Goal: Find specific page/section: Find specific page/section

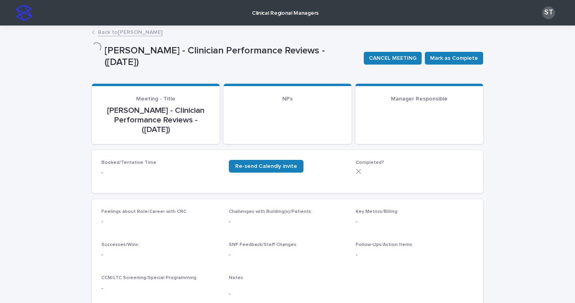
click at [131, 35] on link "Back to [PERSON_NAME]" at bounding box center [130, 31] width 65 height 9
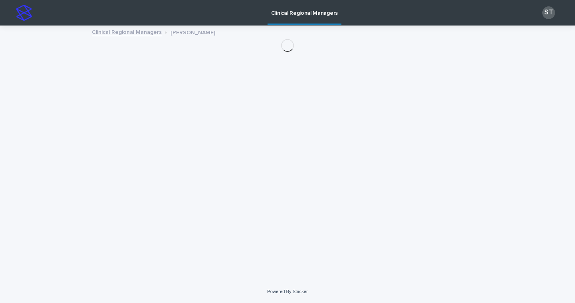
click at [30, 14] on img at bounding box center [24, 13] width 16 height 16
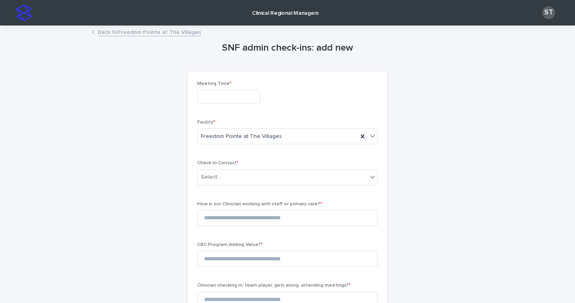
click at [148, 28] on link "Back to Freedom Pointe at The Villages" at bounding box center [149, 31] width 103 height 9
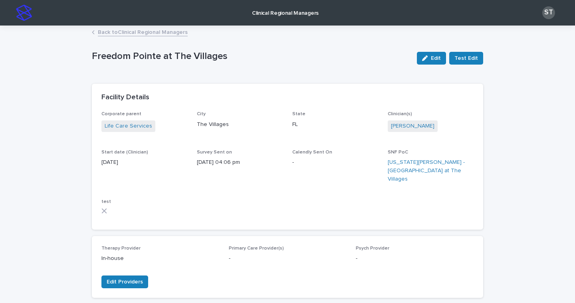
click at [161, 33] on link "Back to Clinical Regional Managers" at bounding box center [143, 31] width 90 height 9
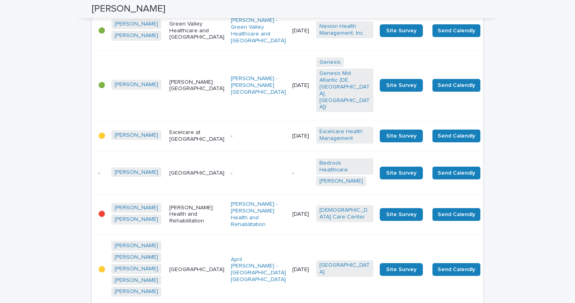
scroll to position [56, 0]
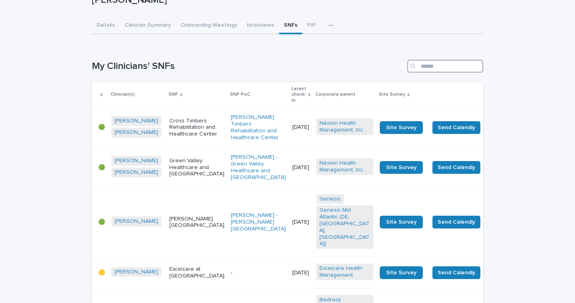
click at [436, 68] on input "Search" at bounding box center [445, 66] width 76 height 13
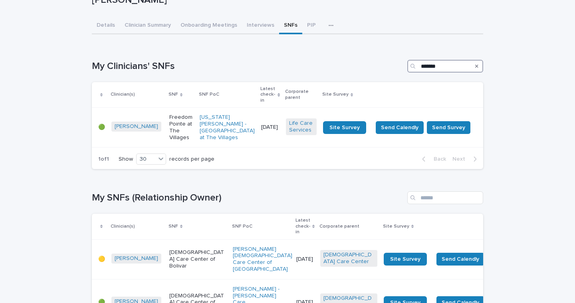
type input "*******"
